Goal: Check status: Check status

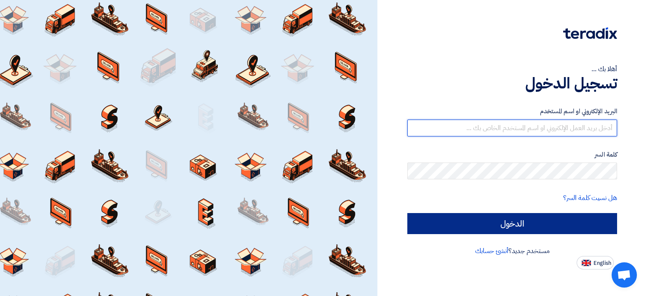
type input "[EMAIL_ADDRESS][DOMAIN_NAME]"
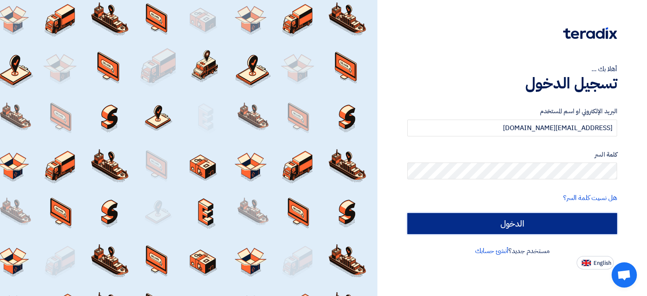
click at [543, 223] on input "الدخول" at bounding box center [513, 223] width 210 height 21
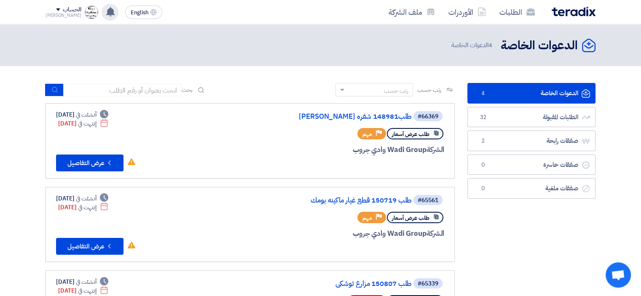
click at [106, 14] on use at bounding box center [110, 11] width 8 height 9
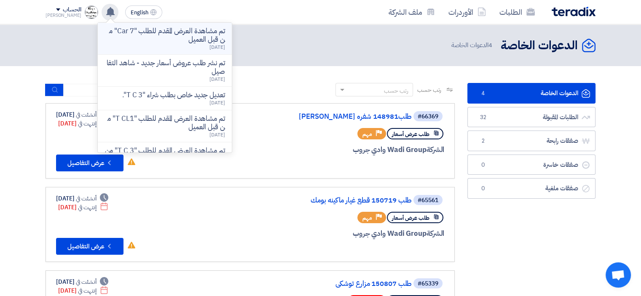
click at [194, 38] on p "تم مشاهدة العرض المقدم للطلب "Car 7" من قبل العميل" at bounding box center [165, 35] width 121 height 17
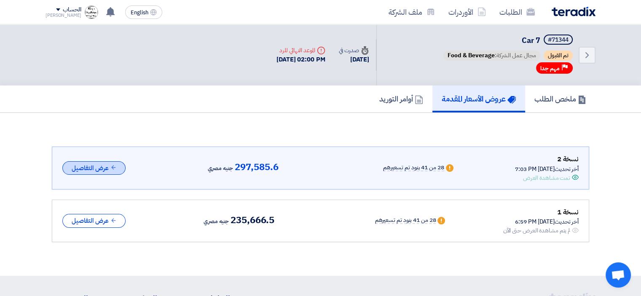
click at [84, 166] on button "عرض التفاصيل" at bounding box center [93, 168] width 63 height 14
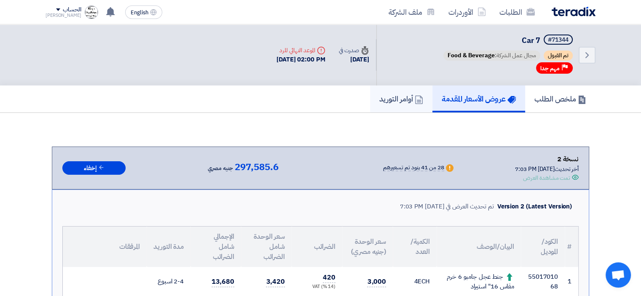
click at [404, 102] on h5 "أوامر التوريد" at bounding box center [401, 99] width 44 height 10
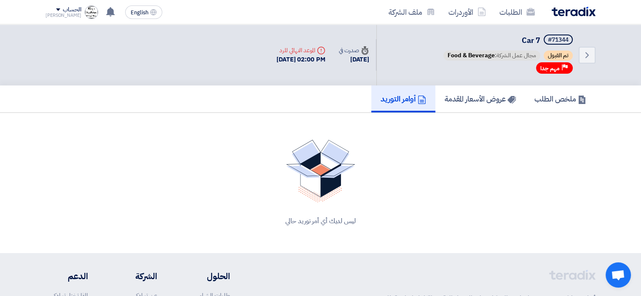
click at [557, 70] on span "مهم جدا" at bounding box center [549, 68] width 19 height 8
click at [560, 99] on h5 "ملخص الطلب" at bounding box center [560, 99] width 52 height 10
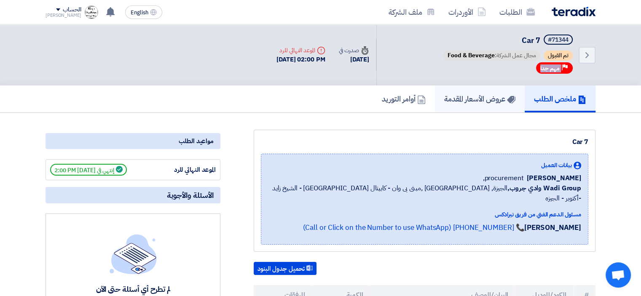
click at [453, 99] on h5 "عروض الأسعار المقدمة" at bounding box center [479, 99] width 71 height 10
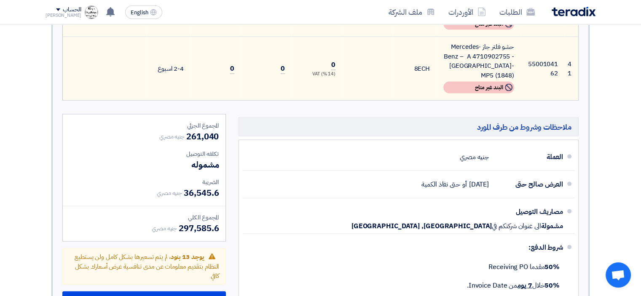
scroll to position [1855, 0]
